Goal: Task Accomplishment & Management: Manage account settings

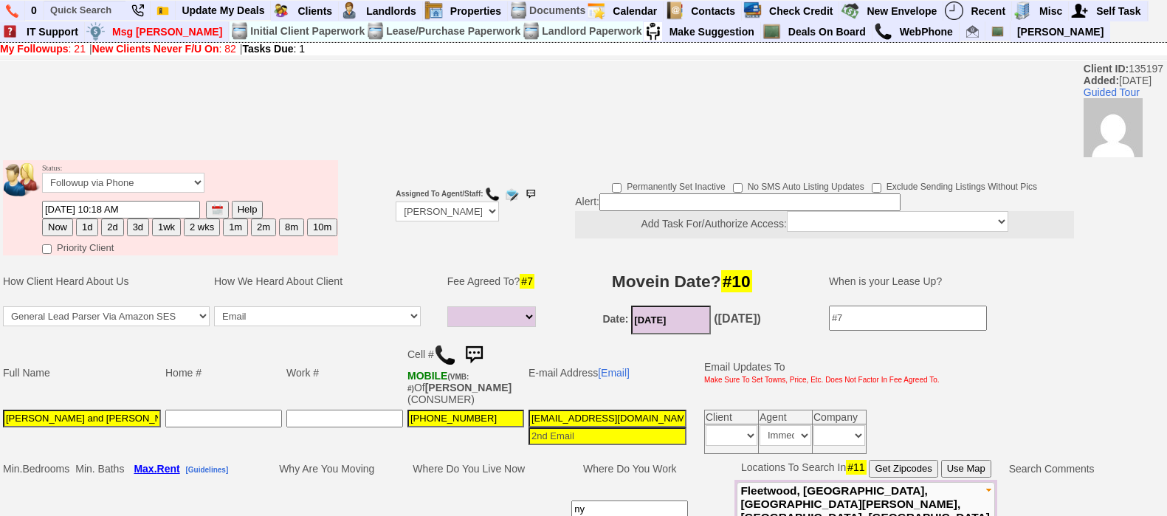
select select
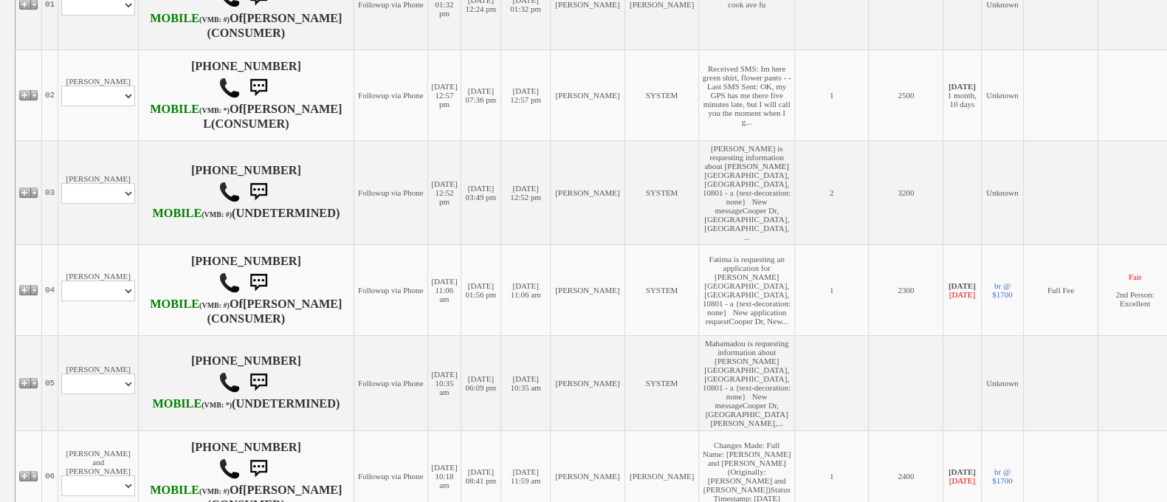
scroll to position [368, 0]
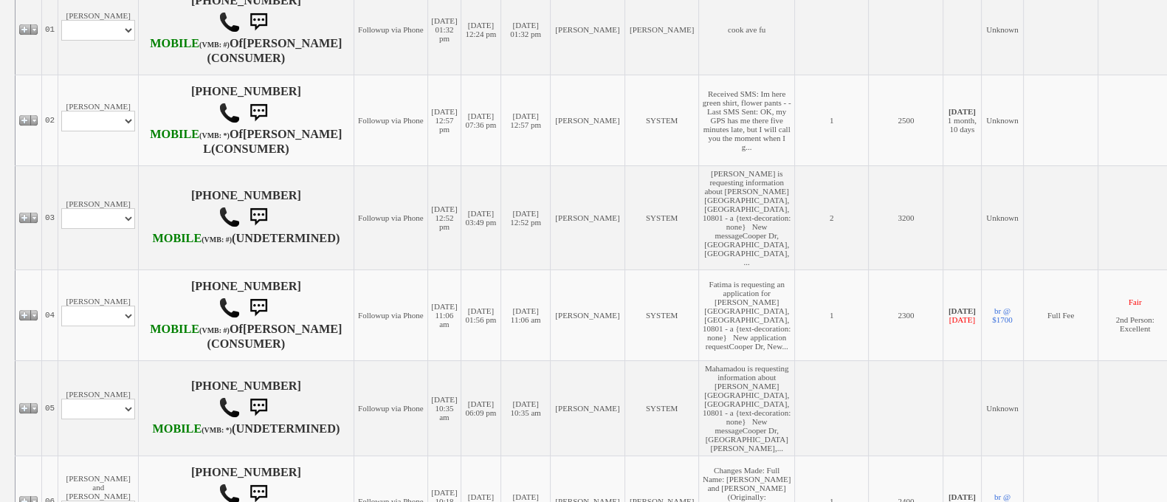
click at [115, 142] on td "Danica Lamphere Profile Edit Print Email Externally (Will Not Be Tracked In CRM…" at bounding box center [98, 120] width 80 height 91
click at [92, 131] on select "Profile Edit Print Email Externally (Will Not Be Tracked In CRM) Closed Deals" at bounding box center [98, 121] width 74 height 21
select select "ChangeURL,/crm/custom/edit_client_form.php?redirect=%2Fcrm%2Fclients.php&id=168…"
click at [61, 131] on select "Profile Edit Print Email Externally (Will Not Be Tracked In CRM) Closed Deals" at bounding box center [98, 121] width 74 height 21
select select
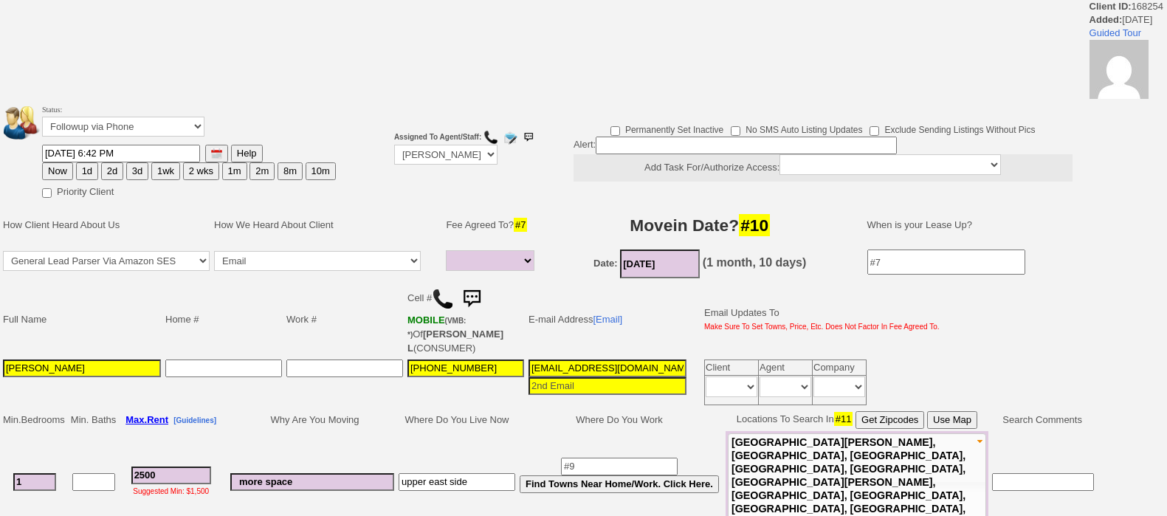
select select
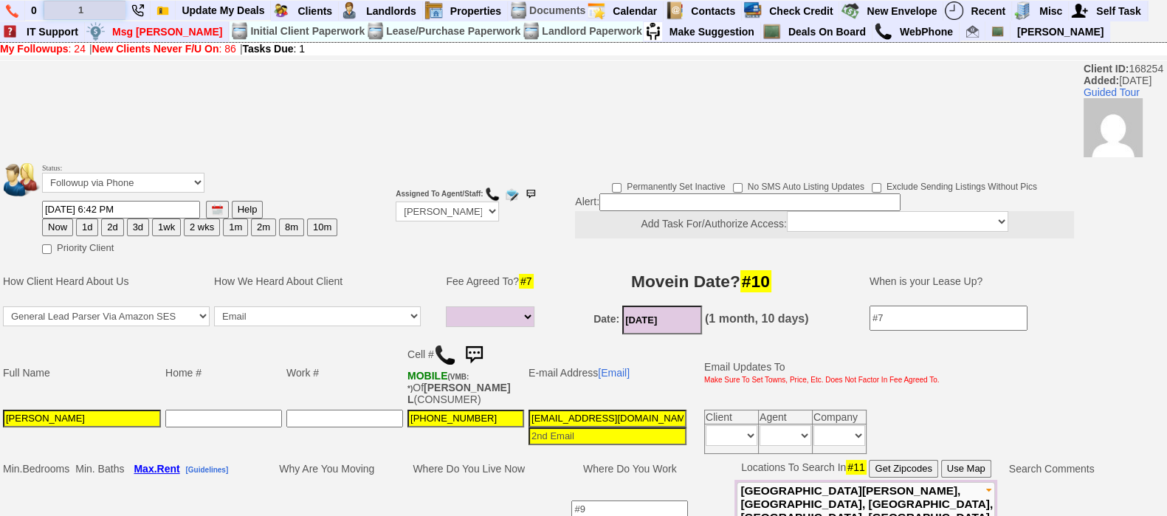
click at [80, 1] on input "1" at bounding box center [84, 10] width 81 height 18
click at [113, 10] on input "107 cook ave" at bounding box center [84, 10] width 81 height 18
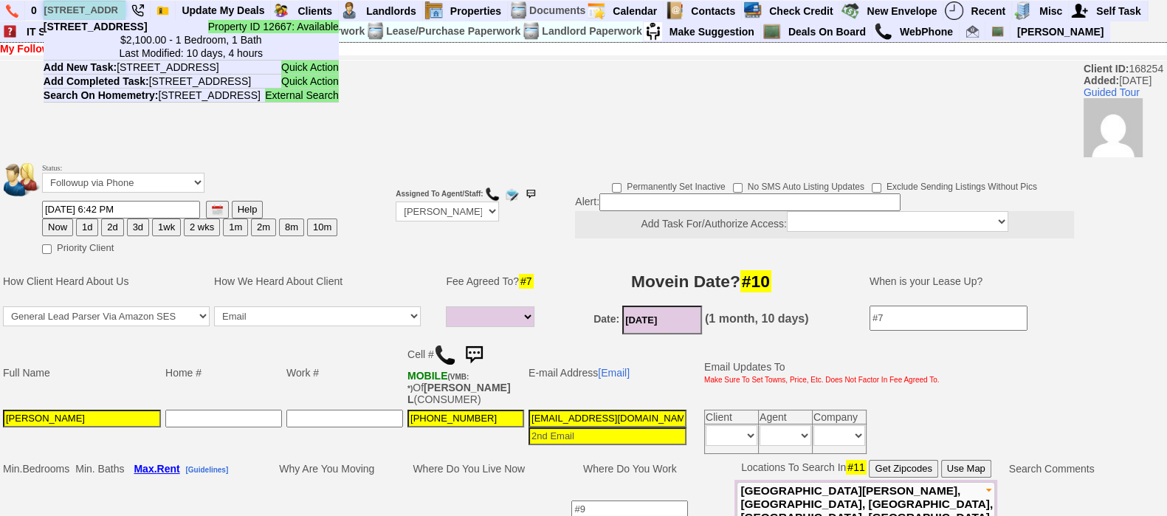
type input "107 cook ave"
click at [126, 32] on b "107 Cook Ave - Floor: 2nd in Yonkers, NY" at bounding box center [96, 27] width 104 height 12
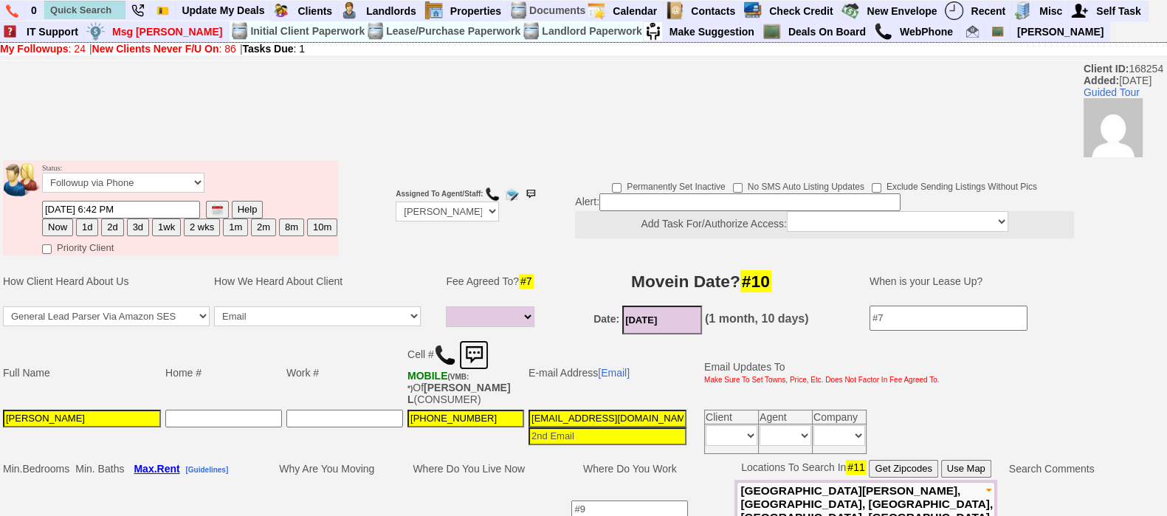
click at [466, 354] on img at bounding box center [474, 355] width 30 height 30
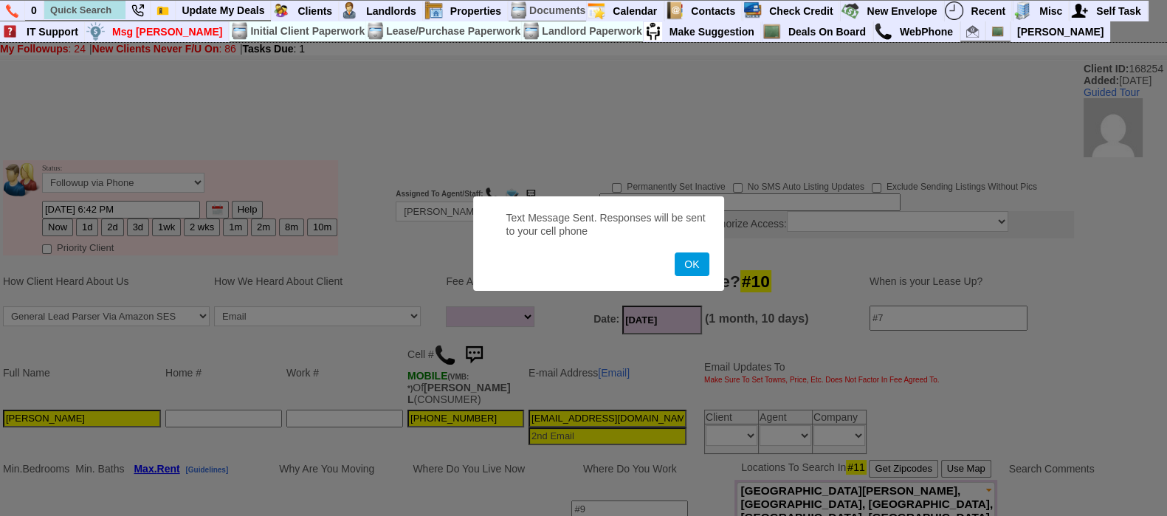
click at [675, 253] on button "OK" at bounding box center [692, 265] width 34 height 24
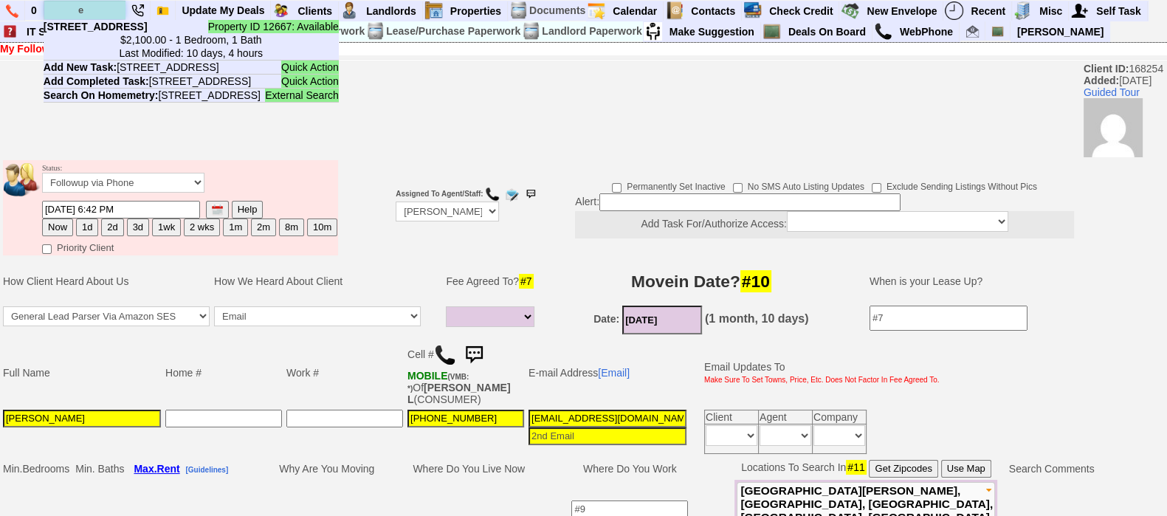
click at [97, 18] on input "e" at bounding box center [84, 10] width 81 height 18
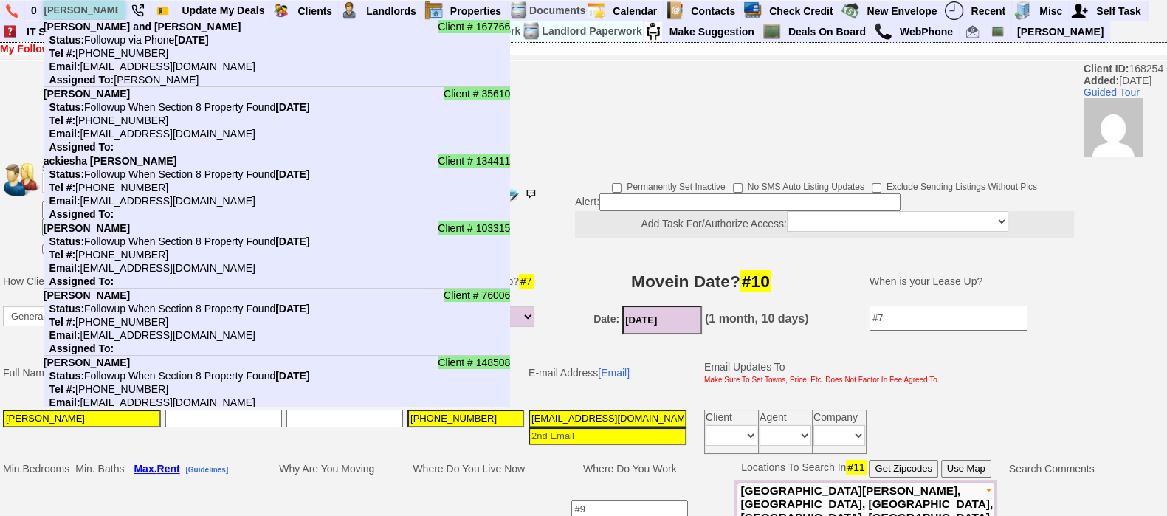
type input "evans"
click at [126, 48] on nobr "Tel #: 917-420-2946" at bounding box center [106, 53] width 125 height 12
click at [85, 5] on input "text" at bounding box center [84, 10] width 81 height 18
paste input "[PHONE_NUMBER]"
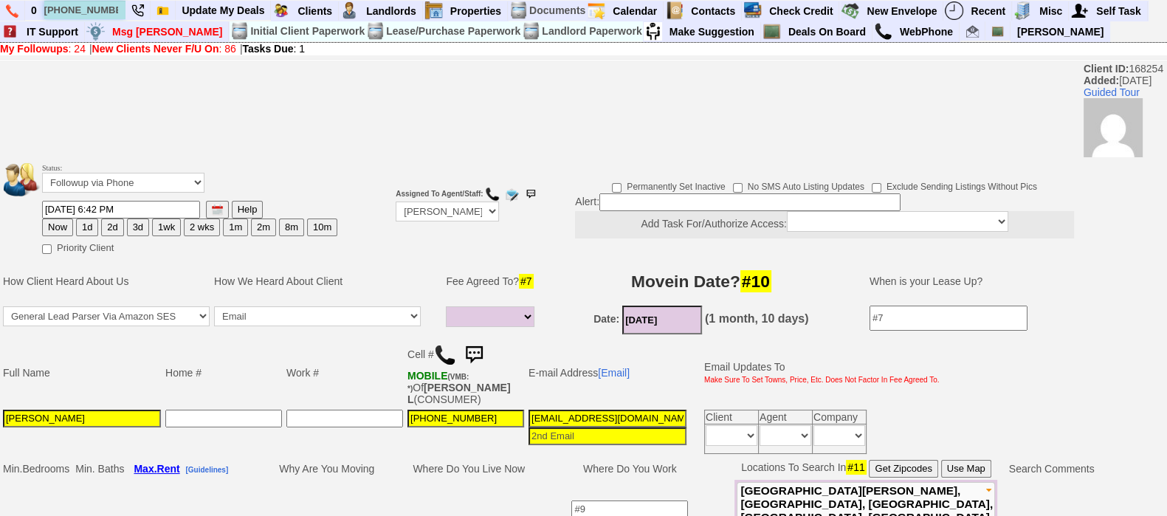
type input "[PHONE_NUMBER]"
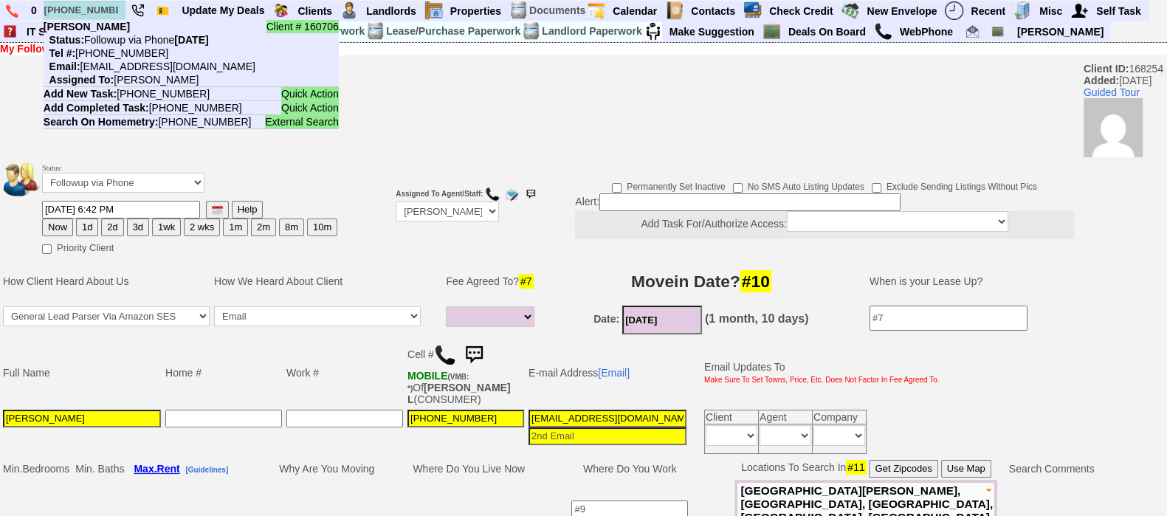
click at [114, 44] on nobr "Status: Followup via Phone Saturday, October 4th, 2025" at bounding box center [126, 40] width 165 height 12
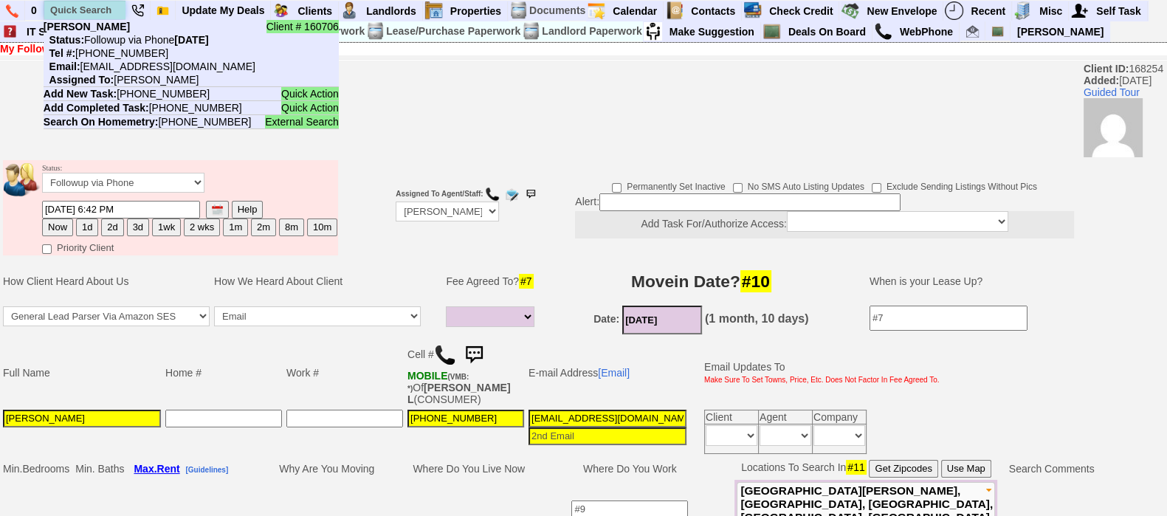
click at [86, 4] on input "text" at bounding box center [84, 10] width 81 height 18
paste input "914) 766-3377"
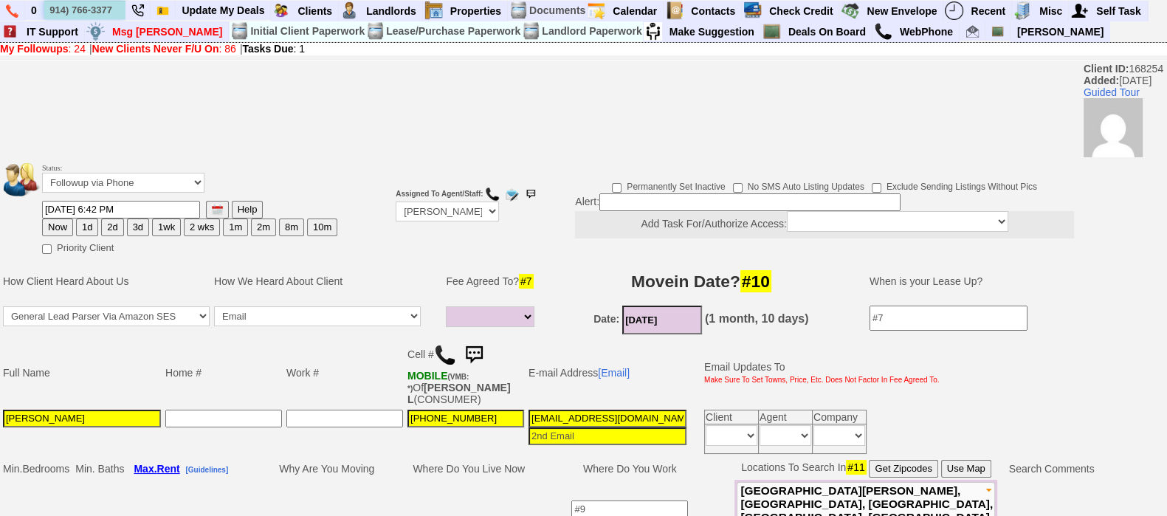
type input "914) 766-3377"
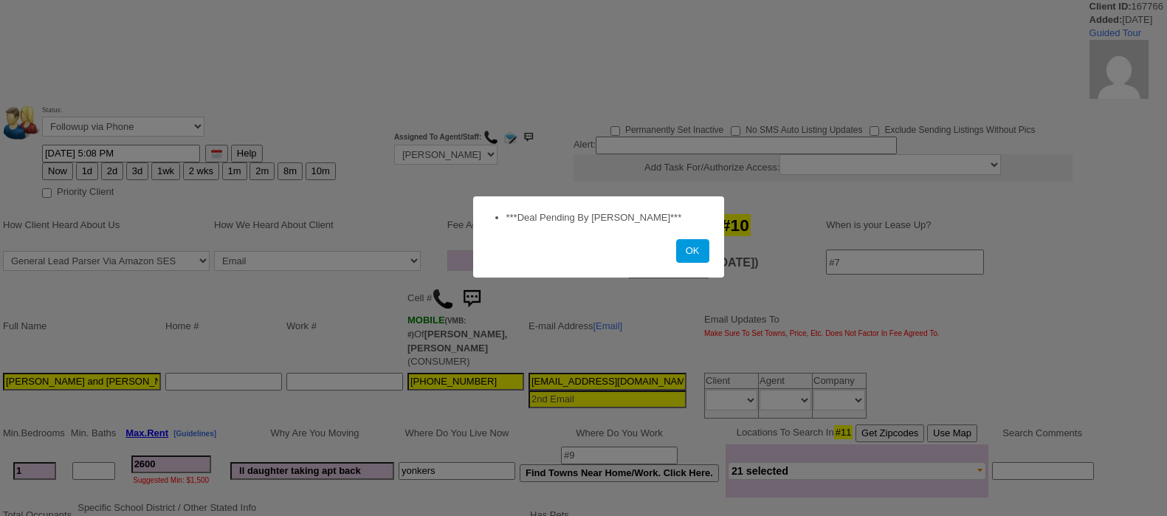
select select
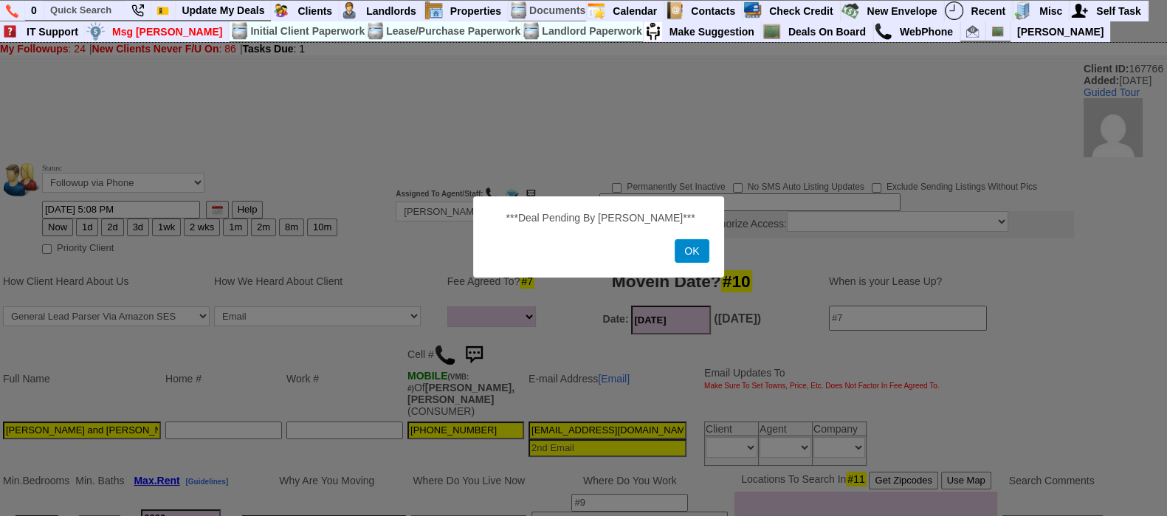
click at [699, 255] on button "OK" at bounding box center [692, 251] width 34 height 24
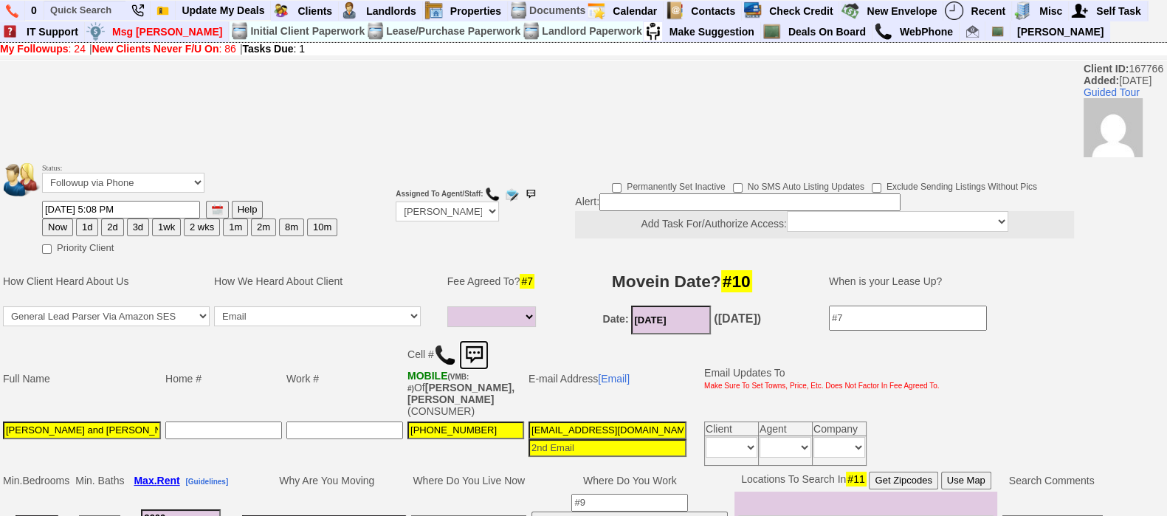
click at [482, 354] on img at bounding box center [474, 355] width 30 height 30
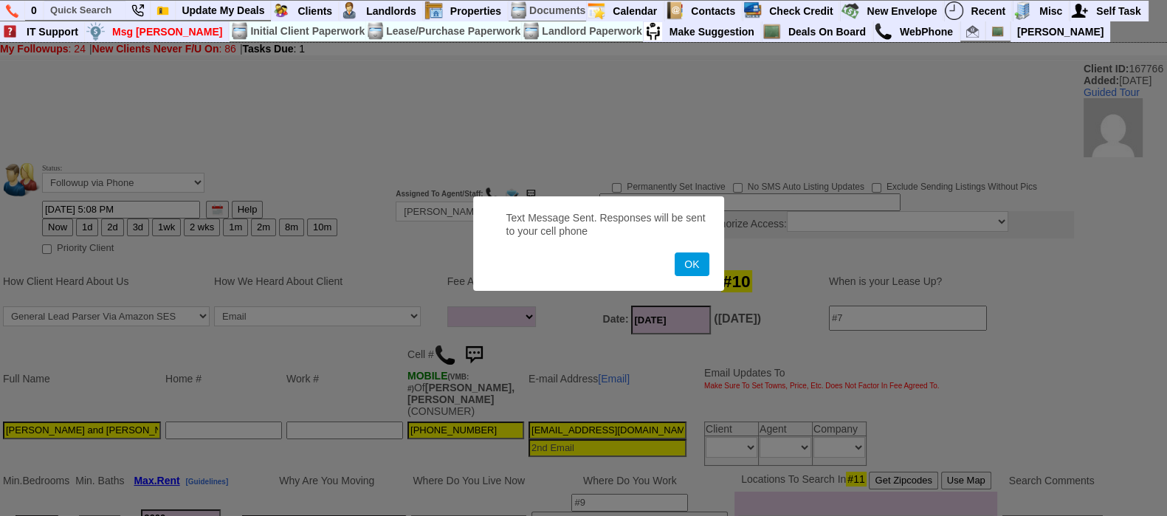
click at [675, 253] on button "OK" at bounding box center [692, 265] width 34 height 24
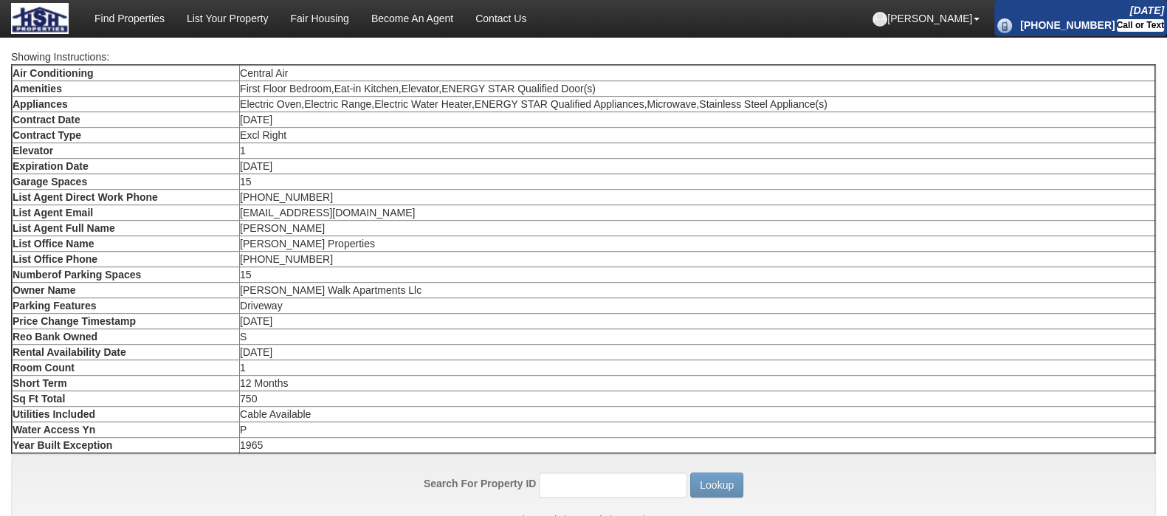
scroll to position [989, 0]
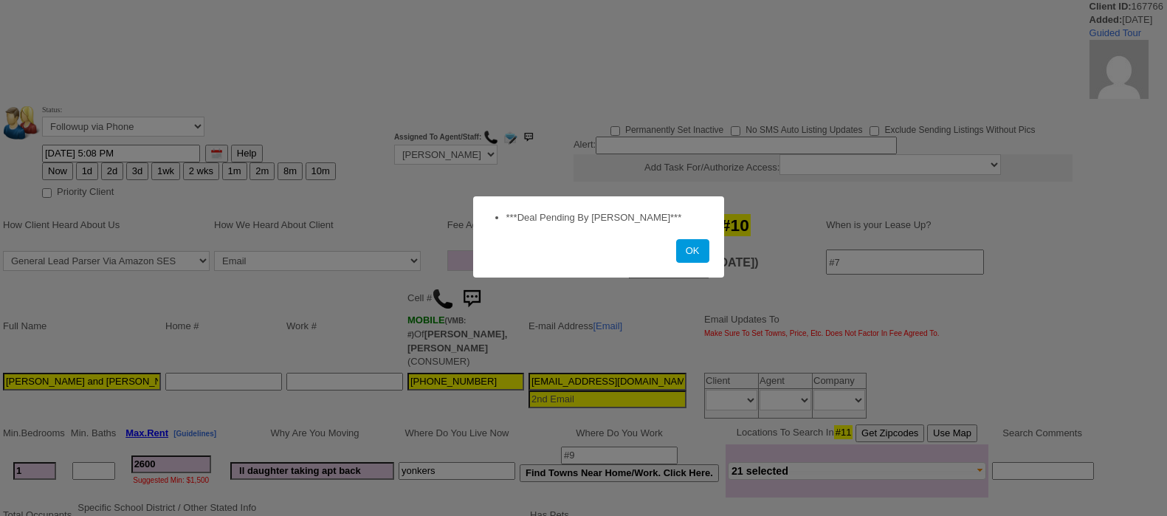
select select
click at [676, 239] on button "OK" at bounding box center [692, 251] width 33 height 24
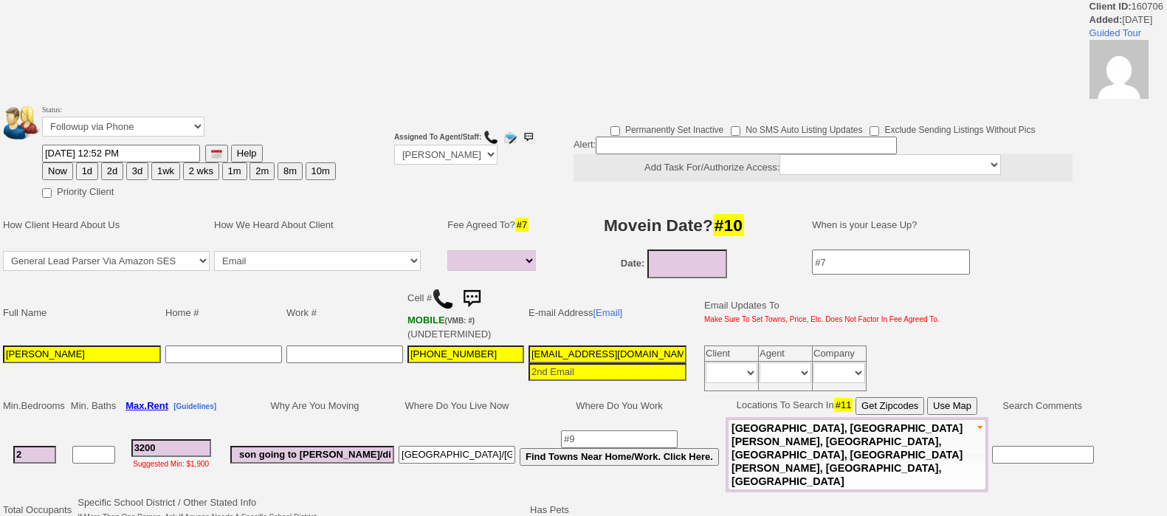
select select
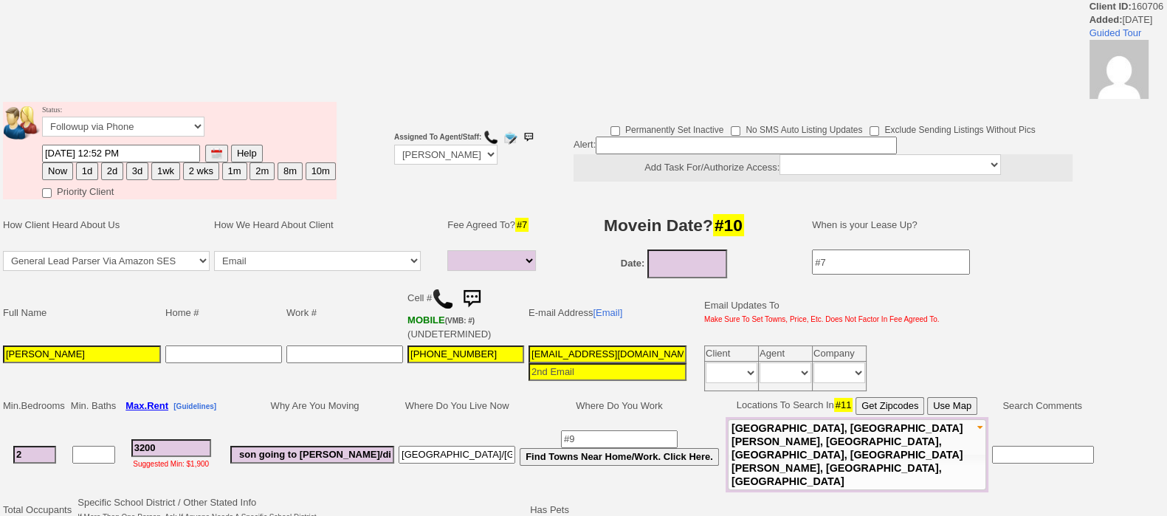
click at [30, 353] on input "[PERSON_NAME]" at bounding box center [82, 355] width 158 height 18
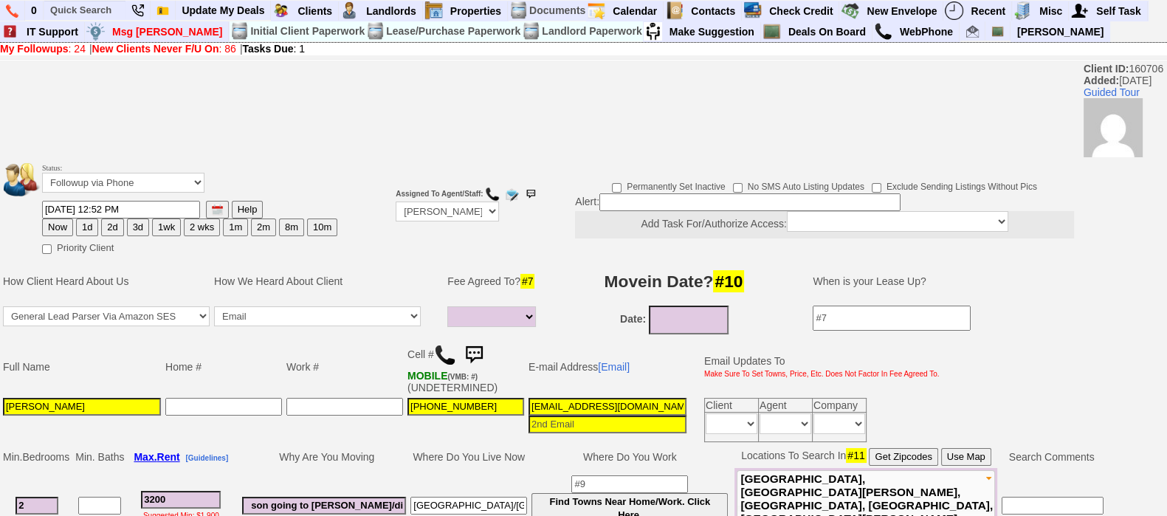
type input "[PERSON_NAME]"
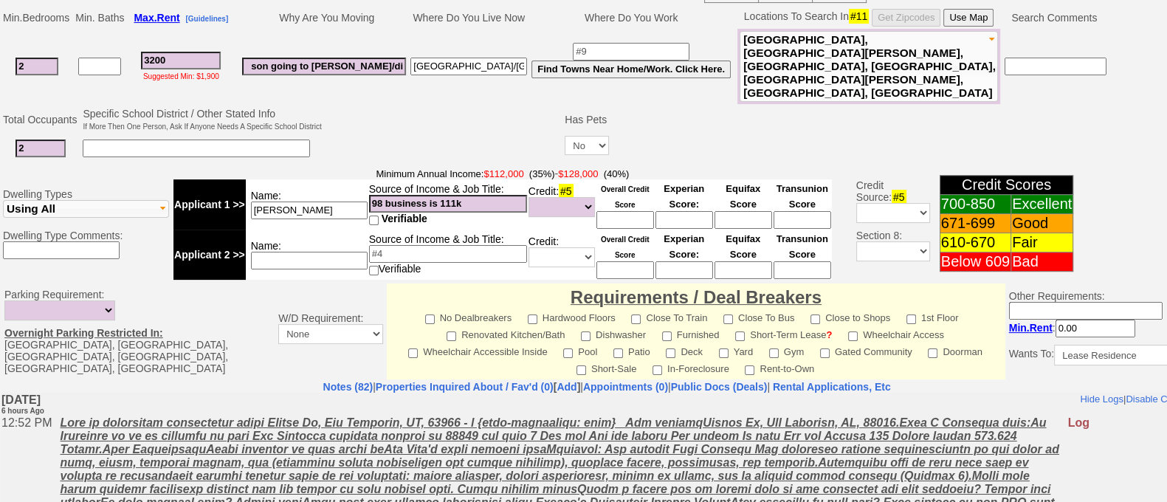
scroll to position [659, 0]
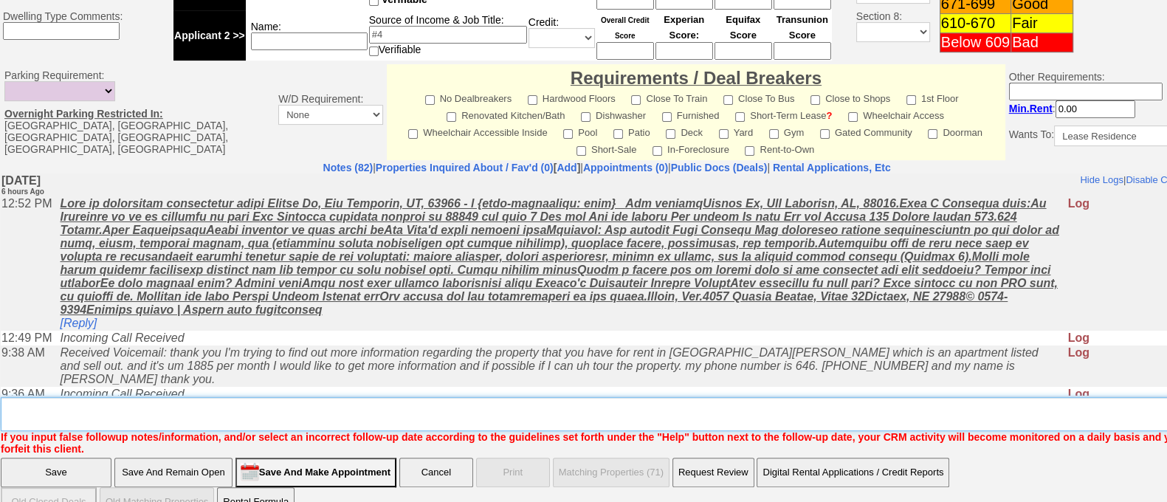
click at [517, 397] on textarea "Insert New Note Here" at bounding box center [612, 414] width 1223 height 34
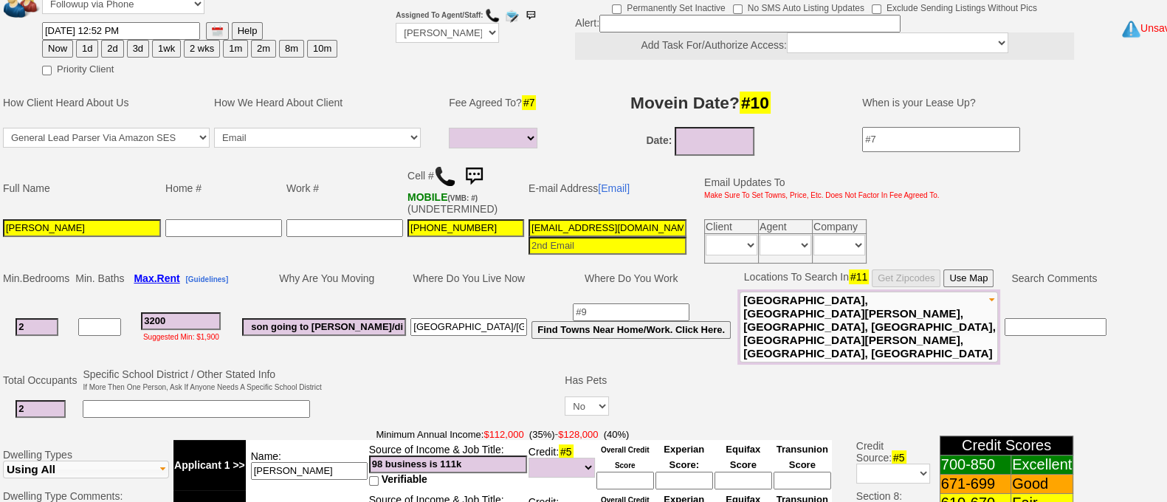
scroll to position [0, 0]
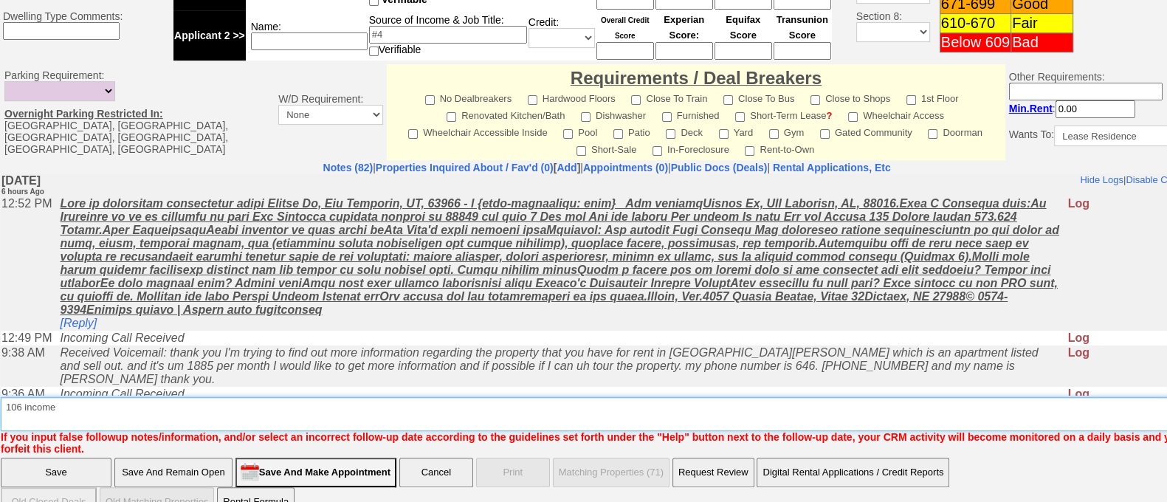
type textarea "106 income"
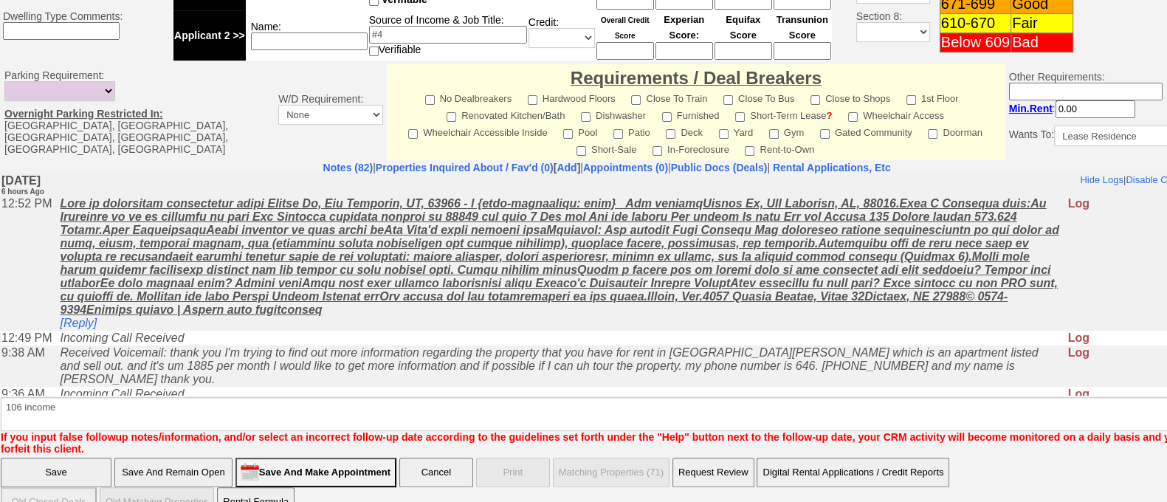
click input "Save" at bounding box center [56, 473] width 111 height 30
